Goal: Task Accomplishment & Management: Manage account settings

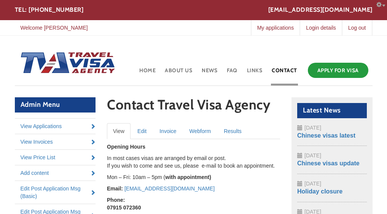
scroll to position [116, 0]
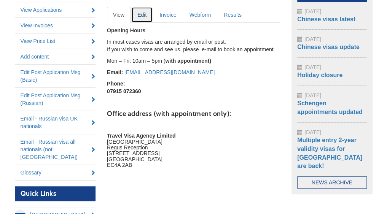
click at [139, 16] on link "Edit" at bounding box center [141, 15] width 21 height 16
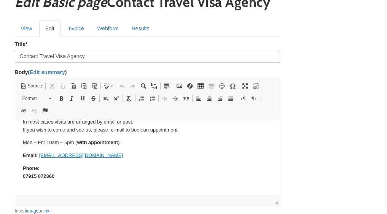
scroll to position [22, 0]
click at [22, 149] on html "Opening Hours In most cases visas are arranged by email or post. If you wish to…" at bounding box center [147, 200] width 265 height 207
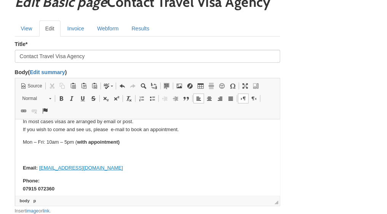
scroll to position [21, 0]
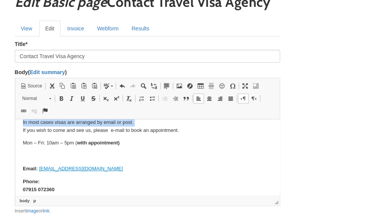
copy p "In most cases visas are arranged by email or post."
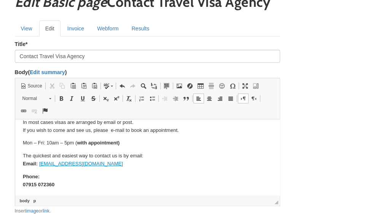
click at [22, 177] on strong "Phone:" at bounding box center [30, 177] width 17 height 6
click at [22, 172] on html "Opening Hours In most cases visas are arranged by email or post. If you wish to…" at bounding box center [147, 205] width 265 height 214
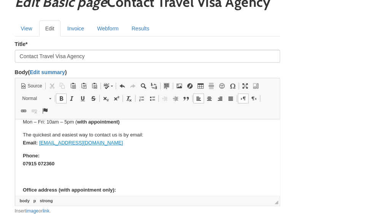
scroll to position [44, 0]
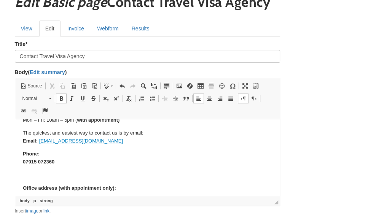
click at [26, 173] on p at bounding box center [146, 175] width 249 height 8
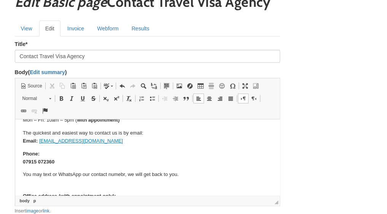
click at [120, 173] on p "You may text or WhatsApp our contact numebr, we will get back to you ." at bounding box center [146, 179] width 249 height 16
click at [119, 174] on p "You may text or WhatsApp our contact numebr, we will get back to you ." at bounding box center [146, 179] width 249 height 16
click at [113, 174] on p "You may text or WhatsApp our contact numebr, we will get back to you ." at bounding box center [146, 179] width 249 height 16
click at [118, 175] on p "You may text or WhatsApp our contact numebr, we will get back to you ." at bounding box center [146, 179] width 249 height 16
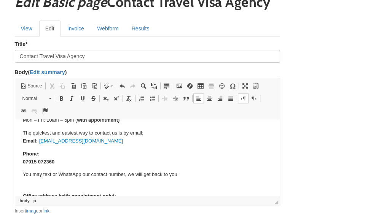
click at [27, 176] on p "You may text or WhatsApp our contact numbe r, we will get back to you ." at bounding box center [146, 179] width 249 height 16
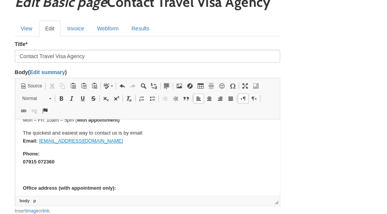
click at [151, 135] on p "The quickest and easiest way to contact us is by email: Email: office@travelvis…" at bounding box center [146, 137] width 249 height 16
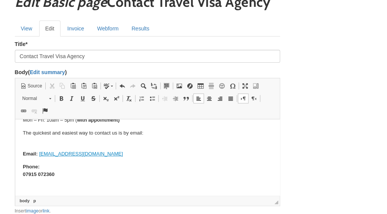
click at [22, 132] on p "The quickest and easiest way to contact us is by email:" at bounding box center [146, 133] width 249 height 8
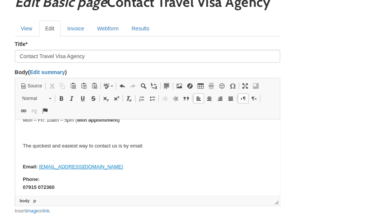
click at [30, 155] on p "Email: office@travelvisaagency.co.uk" at bounding box center [146, 163] width 249 height 16
click at [175, 145] on p "The quickest and easiest way to contact us is by email:" at bounding box center [146, 146] width 249 height 8
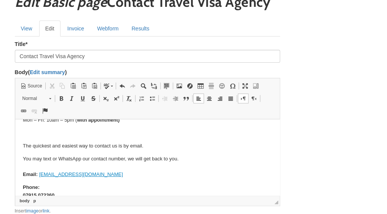
click at [95, 184] on p "Phone: 07915 072360" at bounding box center [146, 192] width 249 height 16
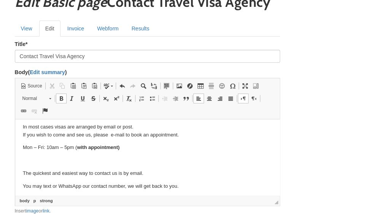
scroll to position [11, 0]
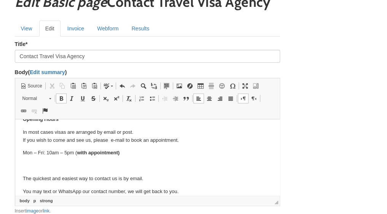
click at [25, 167] on p at bounding box center [146, 166] width 249 height 8
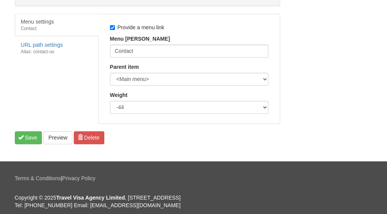
scroll to position [400, 0]
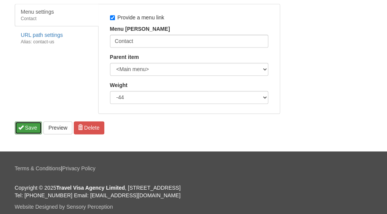
click at [22, 125] on span "submit" at bounding box center [20, 127] width 5 height 5
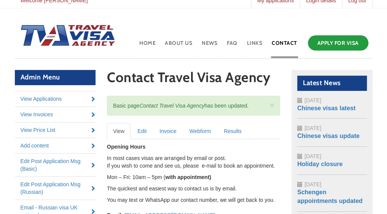
scroll to position [28, 0]
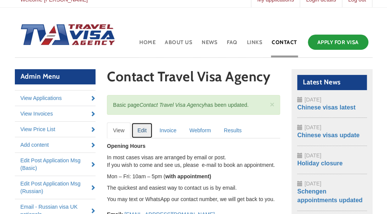
click at [137, 129] on link "Edit" at bounding box center [141, 130] width 21 height 16
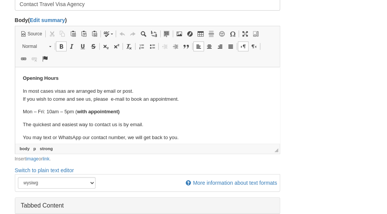
click at [111, 100] on p "In most cases visas are arranged by email or post. If you wish to come and see …" at bounding box center [146, 95] width 249 height 16
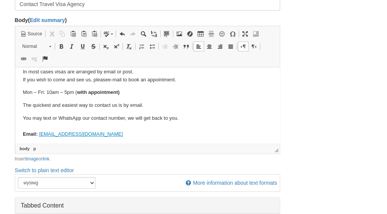
scroll to position [19, 0]
click at [19, 79] on html "Opening Hours In most cases visas are arranged by email or post. If you wish to…" at bounding box center [147, 161] width 265 height 227
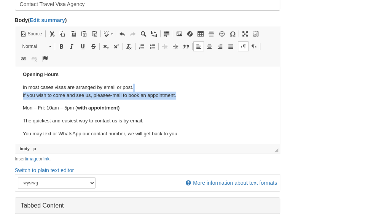
scroll to position [4, 0]
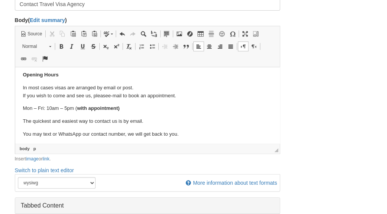
click at [20, 86] on html "Opening Hours In most cases visas are arranged by email or post. If you wish to…" at bounding box center [147, 176] width 265 height 227
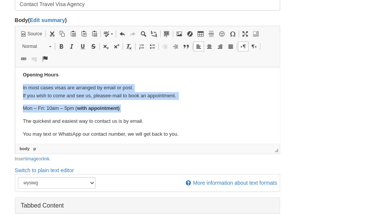
drag, startPoint x: 20, startPoint y: 86, endPoint x: 163, endPoint y: 109, distance: 145.1
click at [163, 109] on html "Opening Hours In most cases visas are arranged by email or post. If you wish to…" at bounding box center [147, 176] width 265 height 227
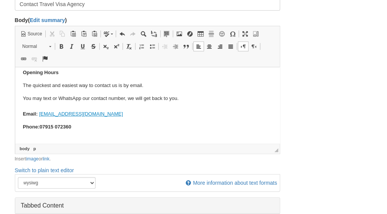
scroll to position [18, 0]
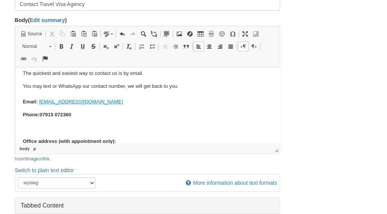
click at [27, 127] on p at bounding box center [146, 128] width 249 height 8
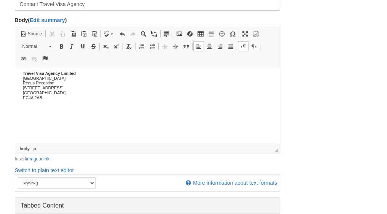
scroll to position [113, 0]
click at [25, 106] on body "Opening Hours ​​​​​​​ The quickest and easiest way to contact us is by email. Y…" at bounding box center [146, 51] width 249 height 179
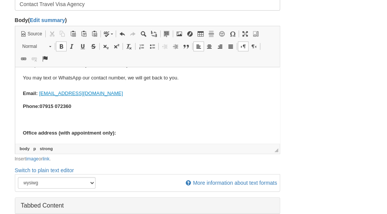
scroll to position [26, 0]
click at [22, 92] on html "Opening Hours The quickest and easiest way to contact us is by email. You may t…" at bounding box center [147, 148] width 265 height 215
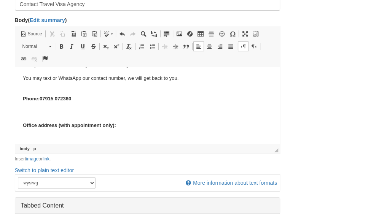
scroll to position [21, 0]
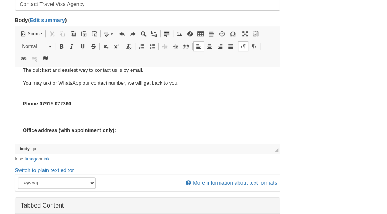
click at [157, 74] on p "The quickest and easiest way to contact us is by email." at bounding box center [146, 71] width 249 height 8
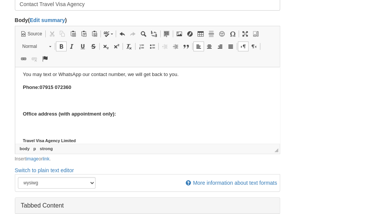
scroll to position [66, 0]
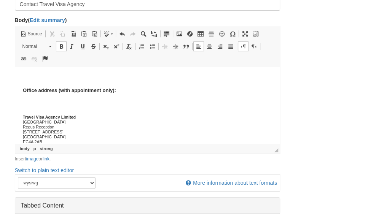
click at [35, 101] on p at bounding box center [146, 104] width 249 height 8
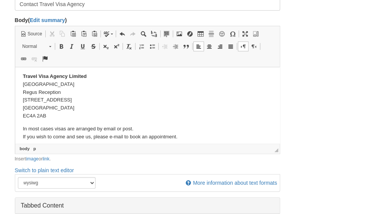
scroll to position [94, 0]
click at [22, 126] on html "Opening Hours The quickest and easiest way to contact us is by email. Email: of…" at bounding box center [147, 79] width 265 height 213
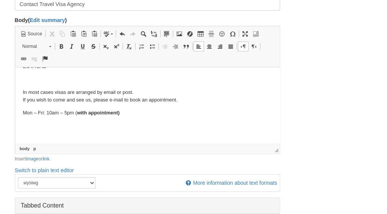
scroll to position [143, 0]
click at [122, 98] on p "In most cases visas are arranged by email or post. If you wish to come and see …" at bounding box center [146, 96] width 249 height 16
click at [77, 114] on strong "with appointment)" at bounding box center [97, 113] width 43 height 6
click at [21, 110] on html "Opening Hours The quickest and easiest way to contact us is by email. Email: of…" at bounding box center [147, 37] width 265 height 226
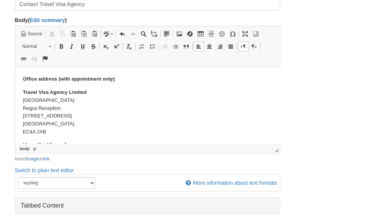
scroll to position [122, 0]
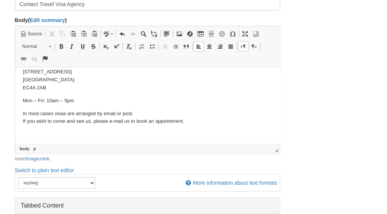
click at [21, 99] on html "Opening Hours The quickest and easiest way to contact us is by email. Email: of…" at bounding box center [147, 59] width 265 height 226
click at [174, 104] on p "Opening hours for appointment are usually Mon – Fri: 10am – 5pm" at bounding box center [146, 101] width 249 height 8
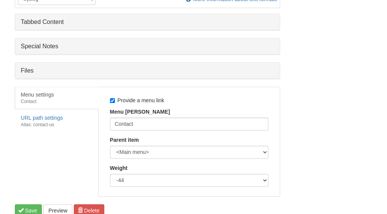
scroll to position [323, 0]
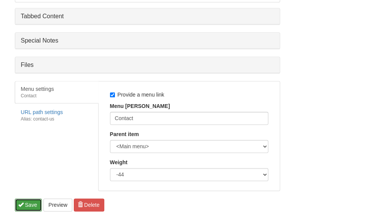
click at [26, 202] on button "Save" at bounding box center [28, 204] width 27 height 13
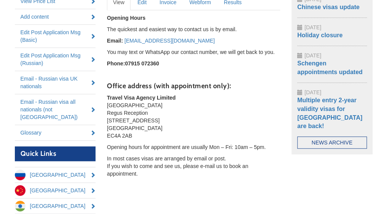
scroll to position [157, 0]
drag, startPoint x: 129, startPoint y: 184, endPoint x: 111, endPoint y: 35, distance: 149.4
click at [111, 35] on div "Opening Hours The quickest and easiest way to contact us is by email. Email: of…" at bounding box center [193, 113] width 173 height 198
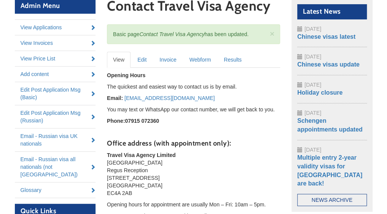
scroll to position [98, 0]
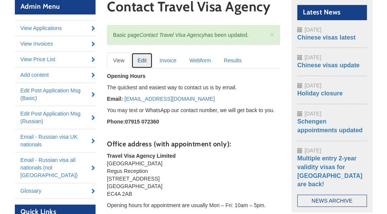
click at [144, 60] on link "Edit" at bounding box center [141, 60] width 21 height 16
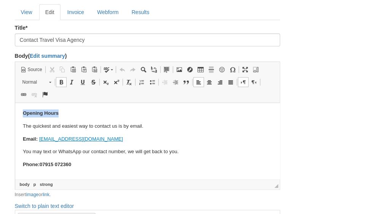
drag, startPoint x: 21, startPoint y: 114, endPoint x: 62, endPoint y: 113, distance: 41.8
click at [62, 113] on html "Opening Hours The quickest and easiest way to contact us is by email. Email: [E…" at bounding box center [147, 215] width 265 height 226
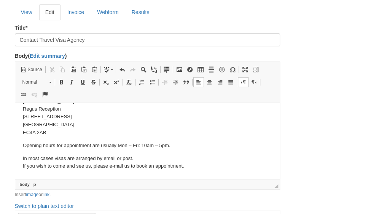
scroll to position [113, 0]
click at [23, 145] on p "Opening hours for appointment are usually Mon – Fri: 10am – 5pm." at bounding box center [146, 145] width 249 height 8
paste body
click at [95, 142] on p "Opening Hours for appointment are usually Mon – Fri: 10am – 5pm." at bounding box center [146, 145] width 249 height 8
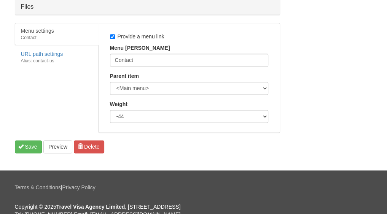
scroll to position [397, 0]
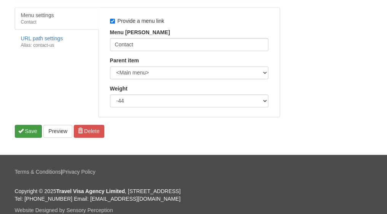
click at [27, 126] on button "Save" at bounding box center [28, 131] width 27 height 13
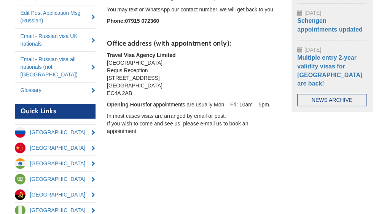
scroll to position [195, 0]
